Goal: Task Accomplishment & Management: Use online tool/utility

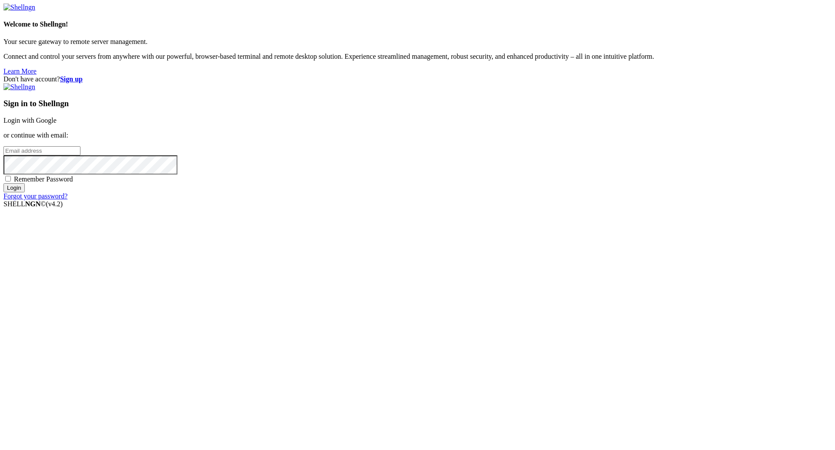
type input "[PERSON_NAME][EMAIL_ADDRESS][DOMAIN_NAME]"
click at [25, 108] on input "Login" at bounding box center [13, 187] width 21 height 9
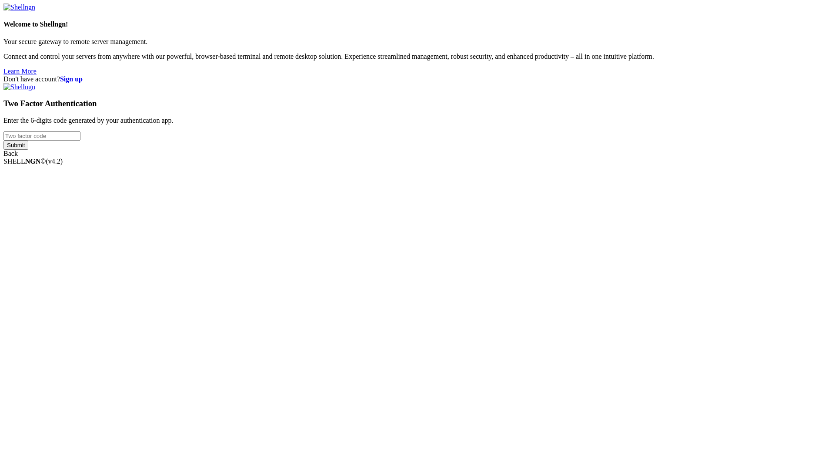
click at [80, 108] on input "number" at bounding box center [41, 135] width 77 height 9
paste input "889311"
type input "889311"
click at [28, 108] on input "Submit" at bounding box center [15, 144] width 25 height 9
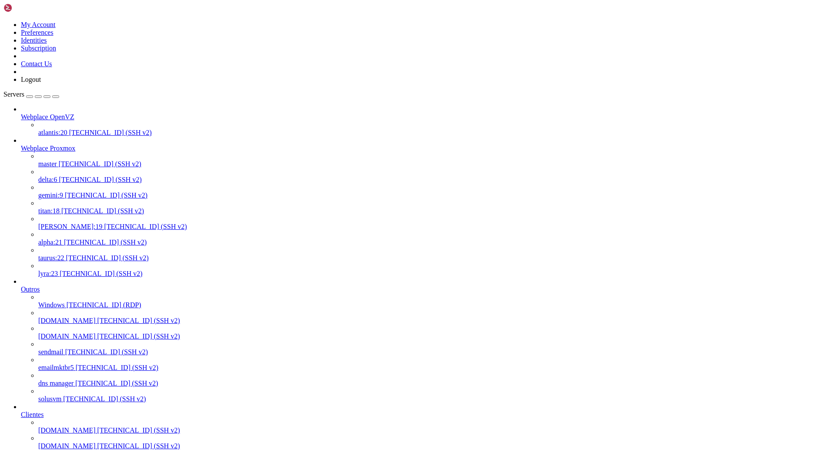
click at [74, 108] on span "[TECHNICAL_ID] (SSH v2)" at bounding box center [102, 210] width 83 height 7
click at [70, 108] on span "[TECHNICAL_ID] (SSH v2)" at bounding box center [102, 210] width 83 height 7
click at [61, 108] on span "[TECHNICAL_ID] (SSH v2)" at bounding box center [102, 210] width 83 height 7
click at [104, 108] on span "[TECHNICAL_ID] (SSH v2)" at bounding box center [145, 226] width 83 height 7
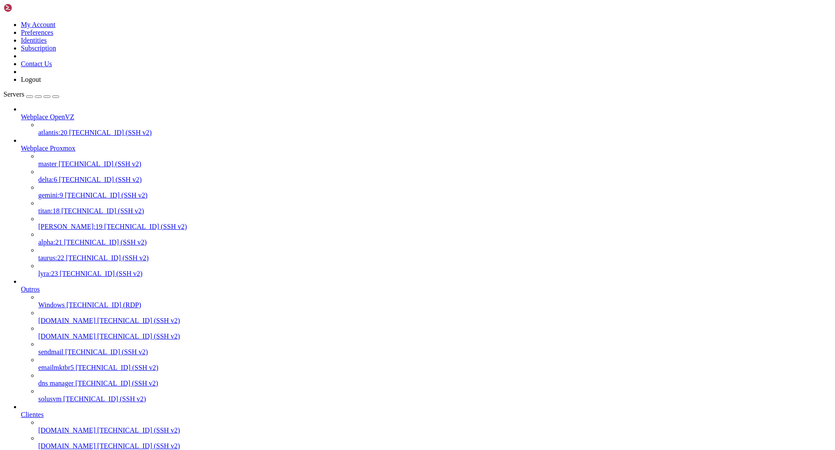
click at [104, 108] on span "[TECHNICAL_ID] (SSH v2)" at bounding box center [145, 226] width 83 height 7
click at [71, 108] on span "[TECHNICAL_ID] (SSH v2)" at bounding box center [105, 241] width 83 height 7
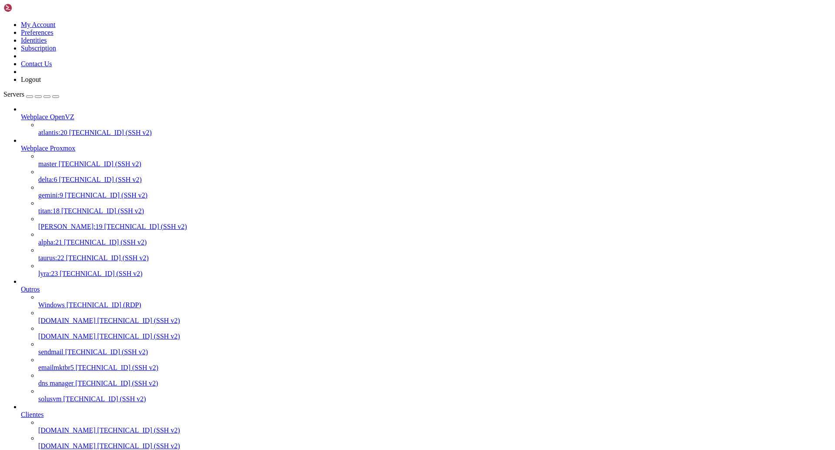
scroll to position [16, 0]
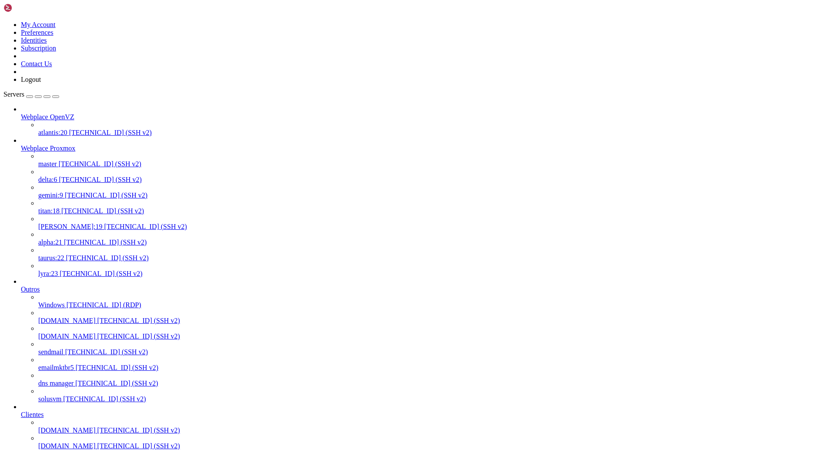
click at [74, 108] on link "master [TECHNICAL_ID] (SSH v2)" at bounding box center [434, 164] width 793 height 8
